Goal: Transaction & Acquisition: Purchase product/service

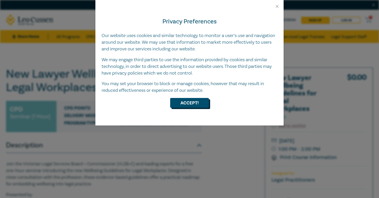
click at [183, 105] on button "Accept!" at bounding box center [189, 103] width 39 height 10
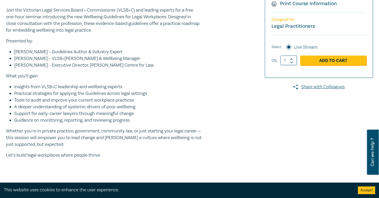
scroll to position [155, 0]
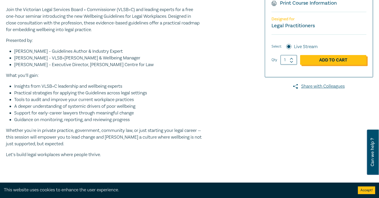
click at [335, 56] on link "Add to Cart" at bounding box center [333, 60] width 66 height 10
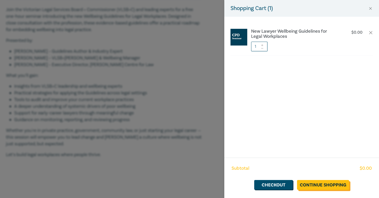
click at [328, 185] on link "Continue Shopping" at bounding box center [323, 185] width 52 height 10
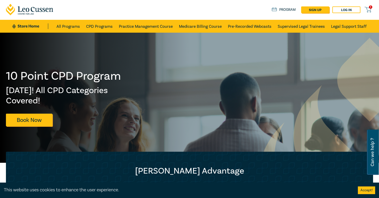
scroll to position [21, 0]
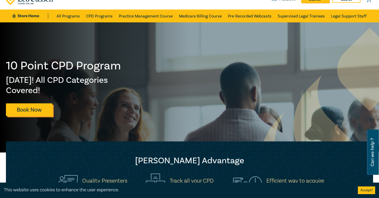
click at [28, 112] on link "Book Now" at bounding box center [29, 110] width 46 height 13
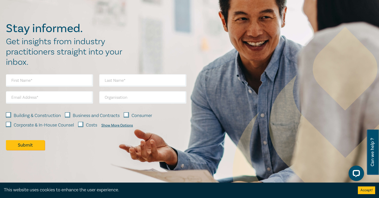
scroll to position [660, 0]
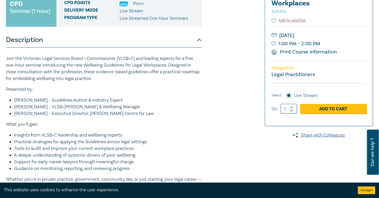
scroll to position [113, 0]
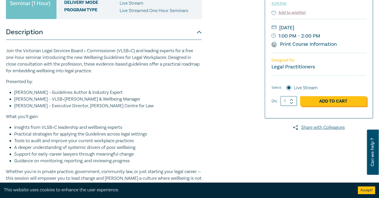
click at [333, 103] on link "Add to Cart" at bounding box center [333, 101] width 66 height 10
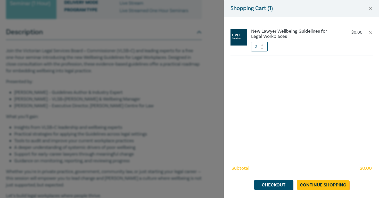
click at [265, 49] on input "2" at bounding box center [259, 47] width 16 height 10
click at [258, 47] on input "2" at bounding box center [259, 47] width 16 height 10
click at [264, 50] on div at bounding box center [262, 47] width 4 height 10
click at [263, 50] on div at bounding box center [262, 47] width 4 height 10
click at [276, 186] on link "Checkout" at bounding box center [273, 185] width 39 height 10
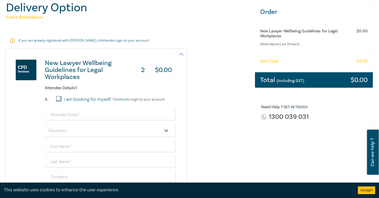
scroll to position [82, 0]
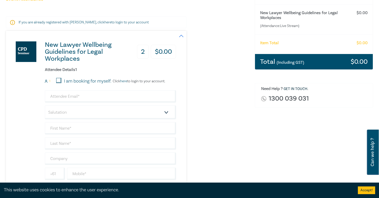
click at [58, 80] on input "I am booking for myself." at bounding box center [58, 80] width 5 height 5
checkbox input "true"
click at [66, 99] on input "email" at bounding box center [110, 96] width 131 height 12
click at [14, 125] on div "New Lawyer Wellbeing Guidelines for Legal Workplaces 2 $ 0.00 Attendee Details …" at bounding box center [91, 186] width 170 height 310
click at [51, 98] on input "email" at bounding box center [110, 96] width 131 height 12
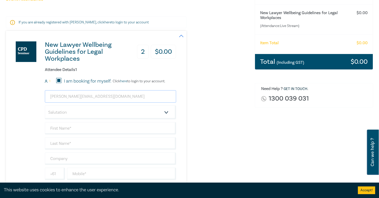
type input "matt@shelmerdinehq.com.au"
select select "Mr."
click at [55, 128] on input "text" at bounding box center [110, 128] width 131 height 12
type input "MATTHEW"
type input "SHELMERDINE"
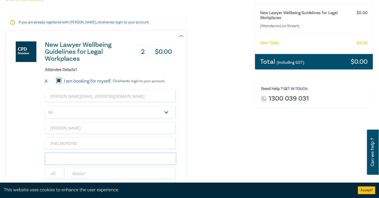
click at [71, 157] on input "text" at bounding box center [110, 159] width 131 height 12
type input "STRUCTURE GROUP"
click at [34, 161] on div "New Lawyer Wellbeing Guidelines for Legal Workplaces 2 $ 0.00 Attendee Details …" at bounding box center [91, 186] width 170 height 310
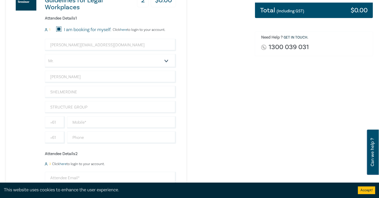
scroll to position [144, 0]
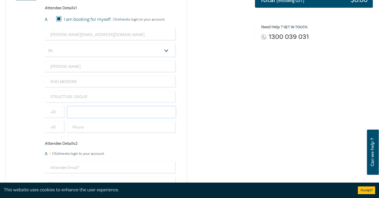
click at [90, 113] on input "text" at bounding box center [121, 112] width 109 height 12
type input "410323255"
click at [94, 130] on input "text" at bounding box center [121, 127] width 109 height 12
type input "410323255"
click at [225, 139] on div "New Lawyer Wellbeing Guidelines for Legal Workplaces 2 $ 0.00 Attendee Details …" at bounding box center [127, 124] width 242 height 310
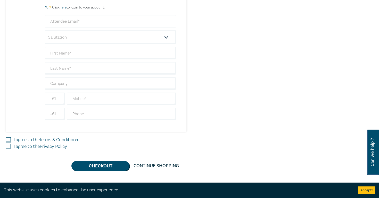
scroll to position [299, 0]
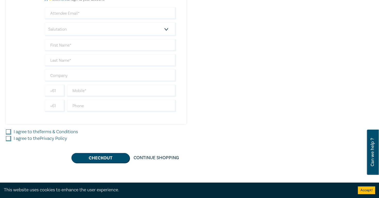
click at [8, 133] on input "I agree to the Terms & Conditions" at bounding box center [8, 132] width 5 height 5
checkbox input "true"
click at [9, 140] on input "I agree to the Privacy Policy" at bounding box center [8, 138] width 5 height 5
checkbox input "true"
click at [100, 159] on button "Checkout" at bounding box center [100, 158] width 58 height 10
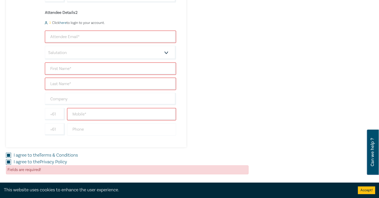
scroll to position [268, 0]
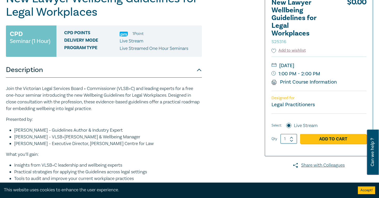
scroll to position [82, 0]
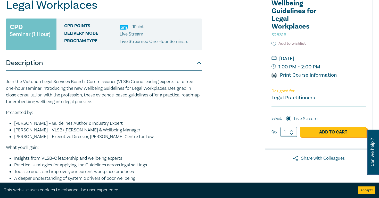
click at [334, 131] on link "Add to Cart" at bounding box center [333, 132] width 66 height 10
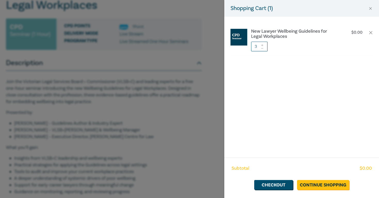
click at [263, 45] on icon at bounding box center [262, 45] width 4 height 2
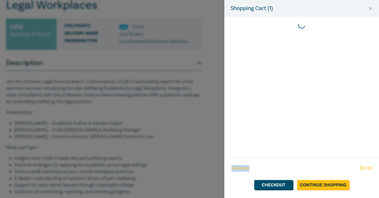
click at [263, 45] on div at bounding box center [301, 87] width 155 height 141
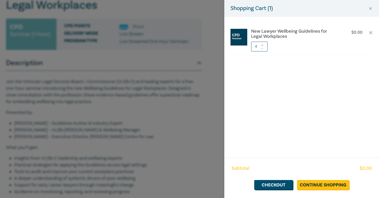
click at [265, 50] on input "4" at bounding box center [259, 47] width 16 height 10
click at [256, 47] on input "4" at bounding box center [259, 47] width 16 height 10
click at [258, 48] on input "4" at bounding box center [259, 47] width 16 height 10
click at [262, 44] on span at bounding box center [262, 45] width 4 height 3
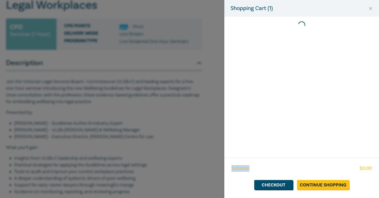
click at [262, 44] on div at bounding box center [301, 87] width 155 height 141
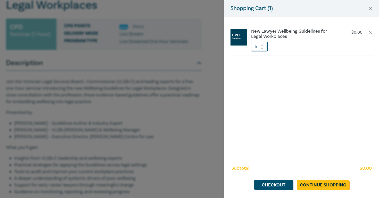
click at [262, 49] on icon at bounding box center [262, 48] width 4 height 2
click at [278, 185] on link "Checkout" at bounding box center [273, 185] width 39 height 10
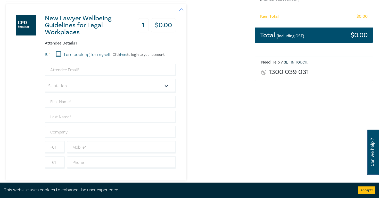
scroll to position [113, 0]
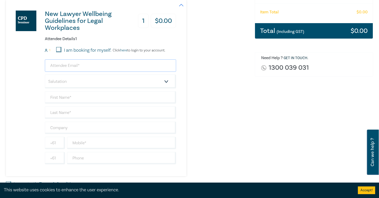
click at [71, 69] on input "email" at bounding box center [110, 66] width 131 height 12
type input "matt@shelmerdinehq.com.au"
select select "Mr."
type input "Matthew"
type input "Shelmerdine"
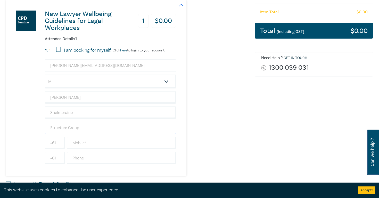
type input "Structure Group"
click at [89, 142] on input "text" at bounding box center [121, 143] width 109 height 12
type input "410323255"
type input "4"
type input "61"
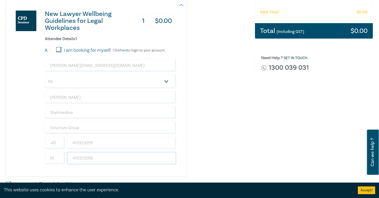
type input "410323255"
click at [180, 157] on div "New Lawyer Wellbeing Guidelines for Legal Workplaces 1 $ 0.00 Attendee Details …" at bounding box center [96, 88] width 180 height 176
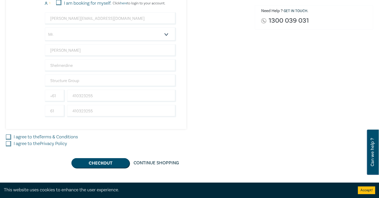
scroll to position [165, 0]
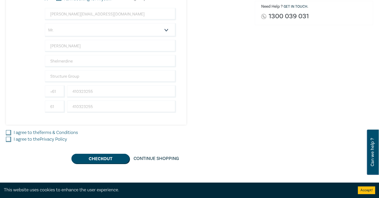
click at [8, 131] on input "I agree to the Terms & Conditions" at bounding box center [8, 132] width 5 height 5
checkbox input "true"
click at [7, 138] on input "I agree to the Privacy Policy" at bounding box center [8, 139] width 5 height 5
checkbox input "true"
click at [98, 155] on button "Checkout" at bounding box center [100, 159] width 58 height 10
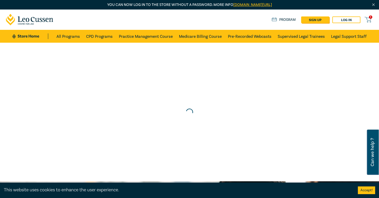
scroll to position [0, 0]
